Goal: Check status: Check status

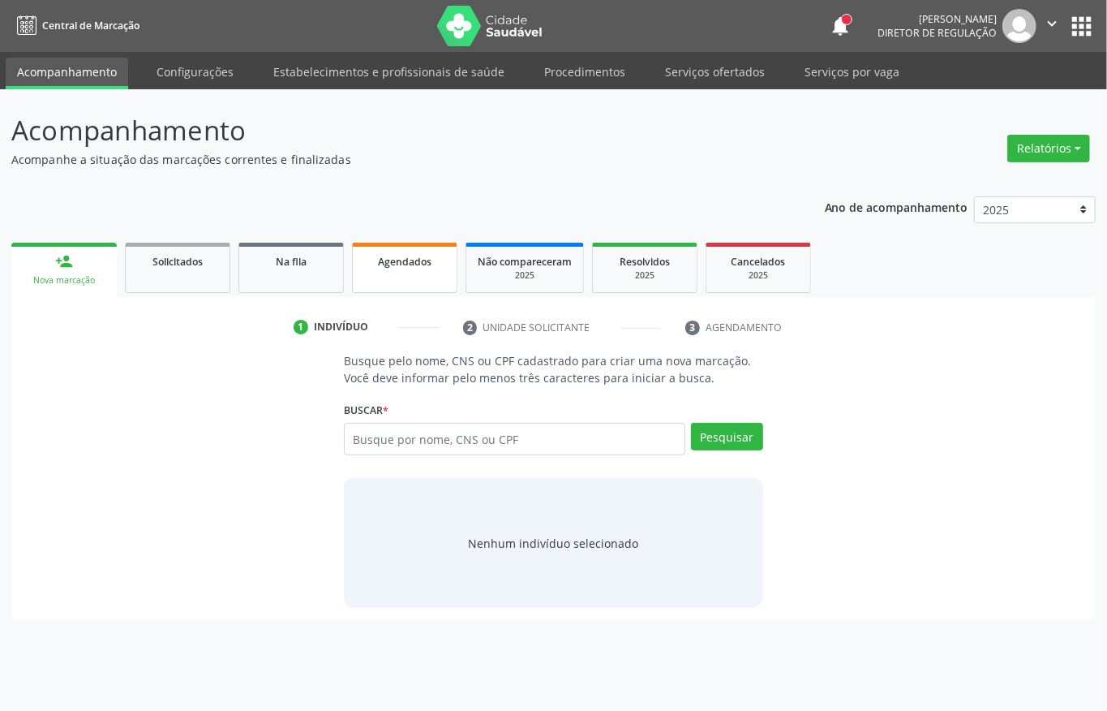
click at [381, 270] on link "Agendados" at bounding box center [404, 268] width 105 height 50
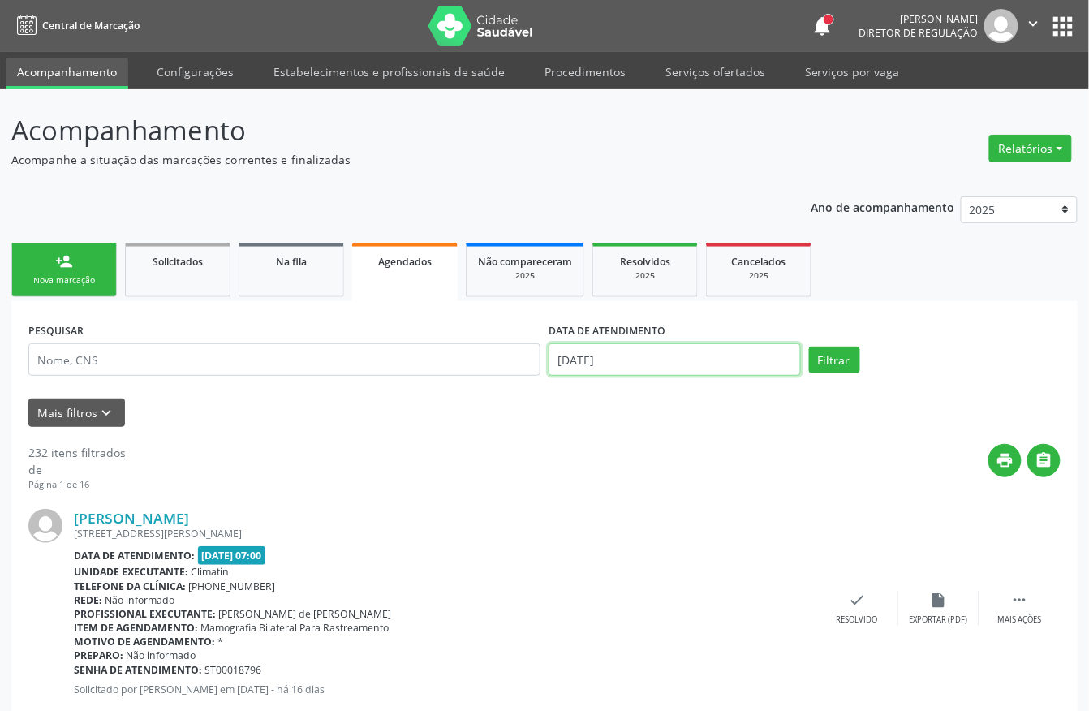
click at [615, 355] on input "[DATE]" at bounding box center [674, 359] width 252 height 32
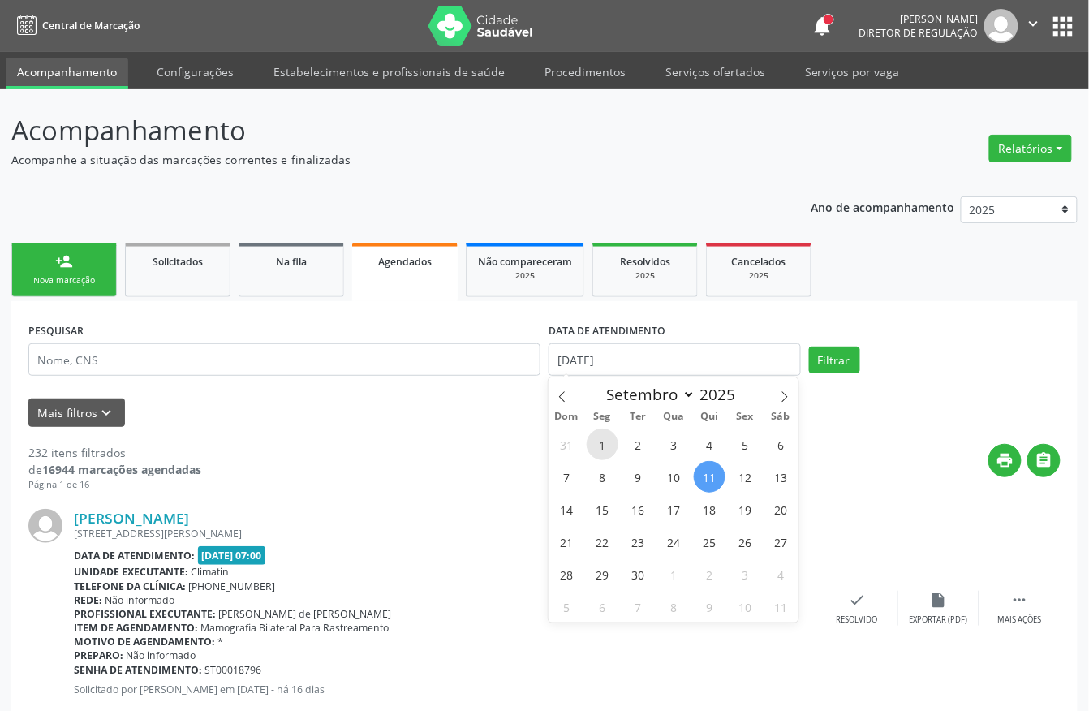
click at [604, 445] on span "1" at bounding box center [603, 444] width 32 height 32
type input "[DATE]"
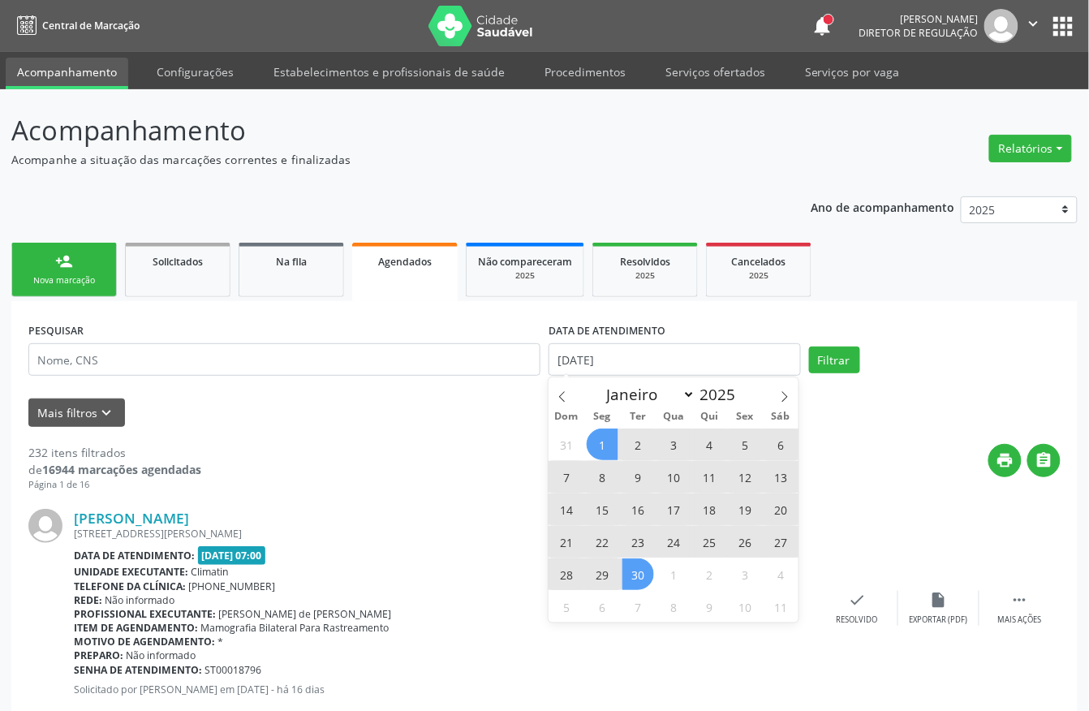
click at [633, 569] on span "30" at bounding box center [638, 574] width 32 height 32
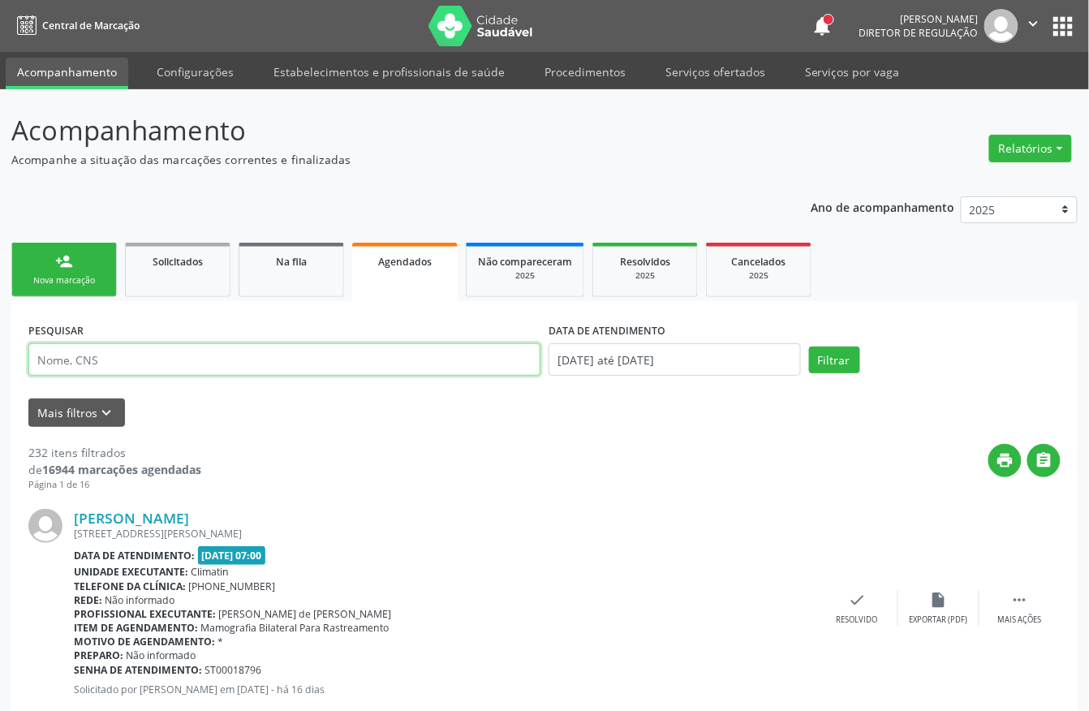
click at [245, 361] on input "text" at bounding box center [284, 359] width 512 height 32
type input "[PERSON_NAME]"
click at [809, 346] on button "Filtrar" at bounding box center [834, 360] width 51 height 28
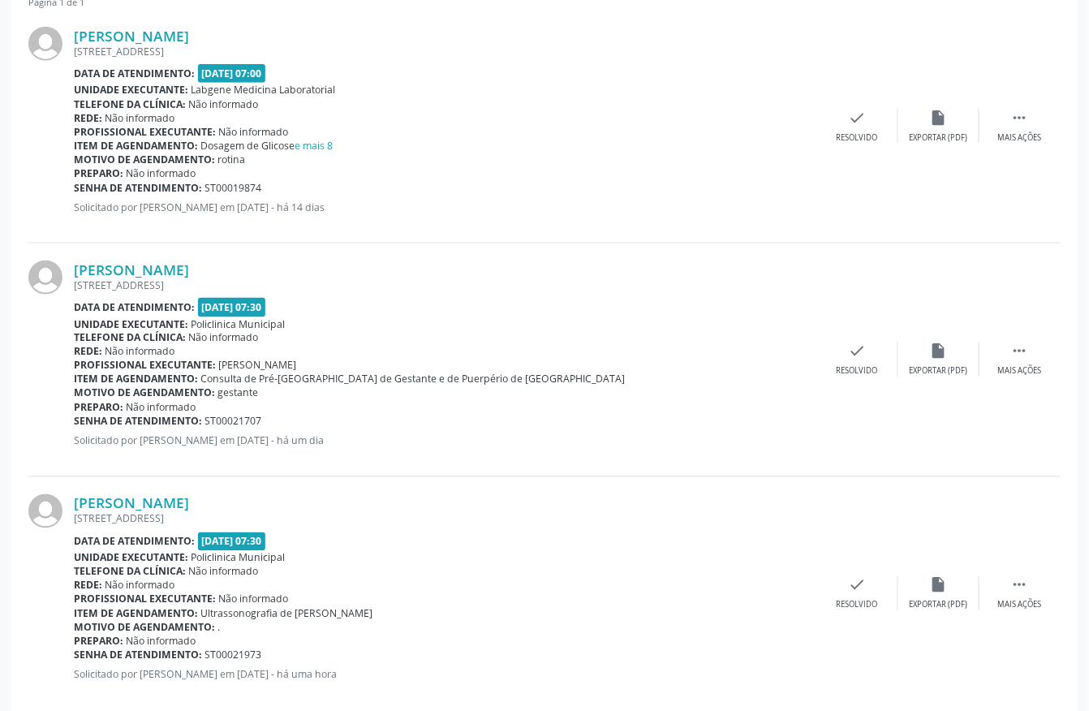
scroll to position [510, 0]
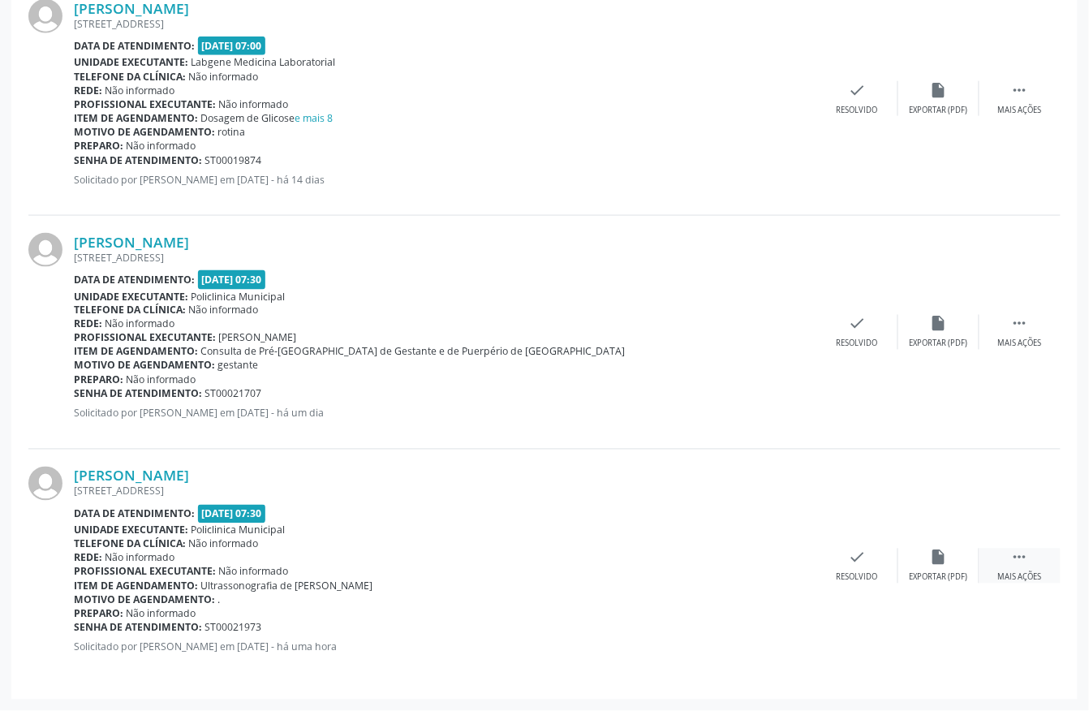
click at [1020, 558] on icon "" at bounding box center [1020, 557] width 18 height 18
click at [679, 561] on div "print Imprimir" at bounding box center [695, 565] width 81 height 35
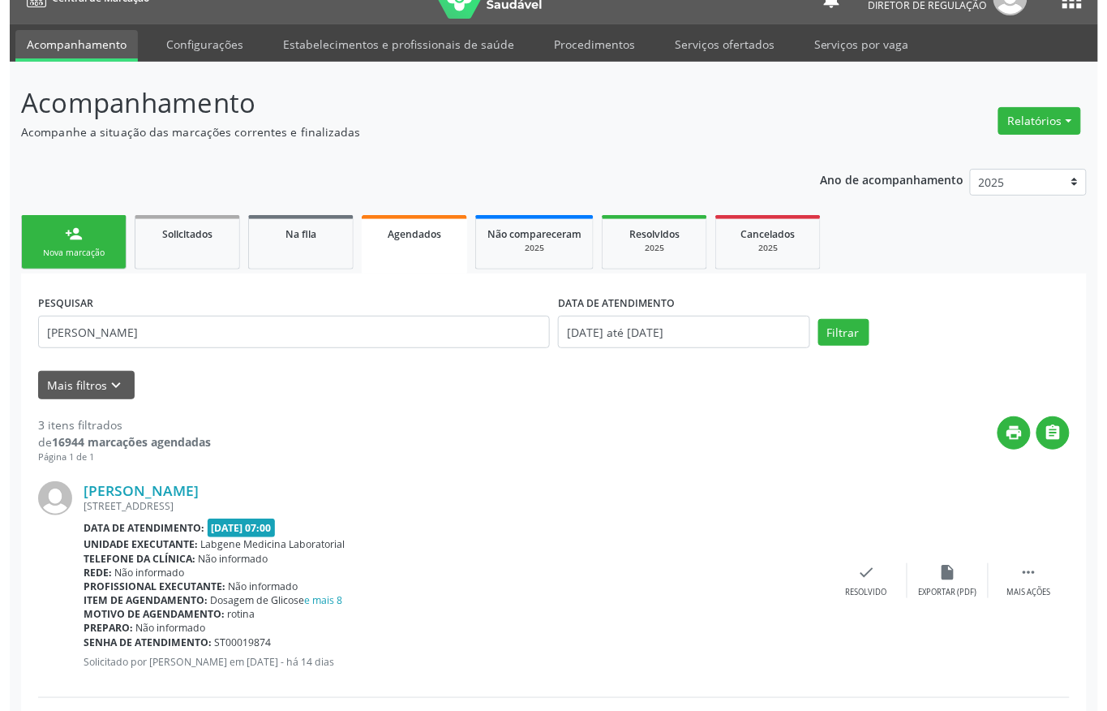
scroll to position [0, 0]
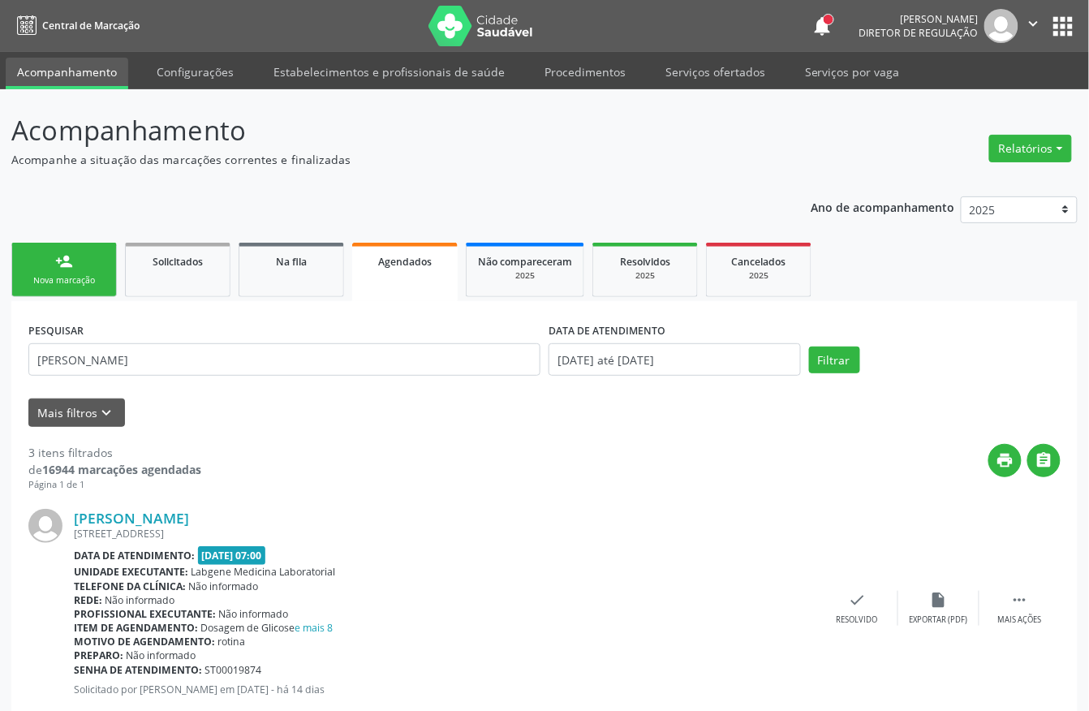
click at [83, 281] on div "Nova marcação" at bounding box center [64, 280] width 81 height 12
